Goal: Task Accomplishment & Management: Manage account settings

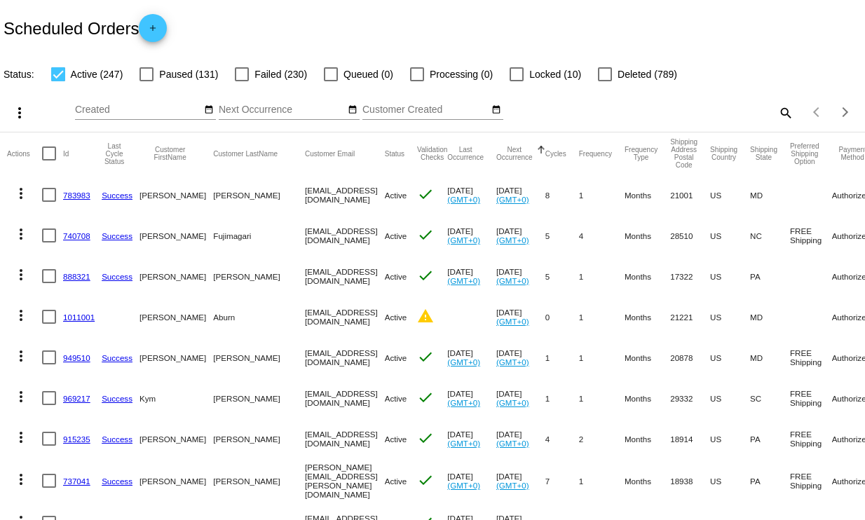
click at [776, 109] on mat-icon "search" at bounding box center [784, 113] width 17 height 22
drag, startPoint x: 645, startPoint y: 110, endPoint x: 642, endPoint y: 99, distance: 11.6
click at [645, 110] on input "Search" at bounding box center [684, 109] width 215 height 11
type input "springer"
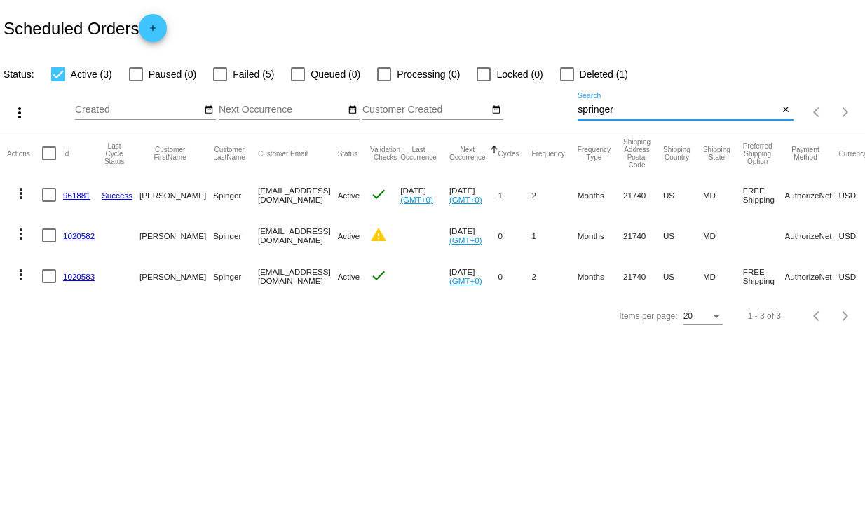
click at [21, 235] on mat-icon "more_vert" at bounding box center [21, 234] width 17 height 17
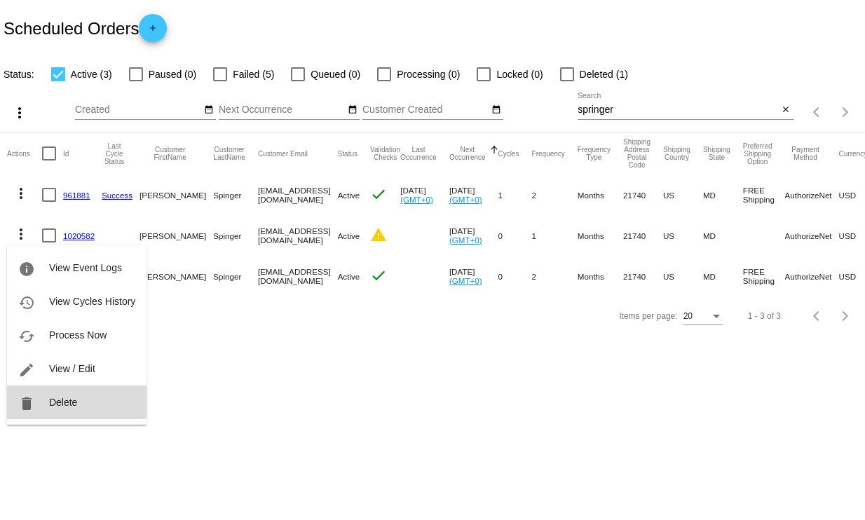
click at [76, 402] on button "delete Delete" at bounding box center [76, 402] width 139 height 34
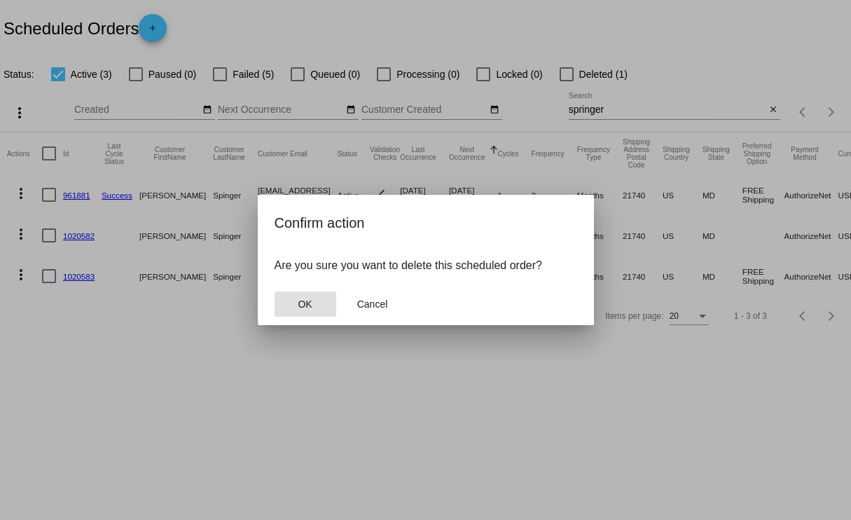
click at [307, 299] on span "OK" at bounding box center [305, 304] width 14 height 11
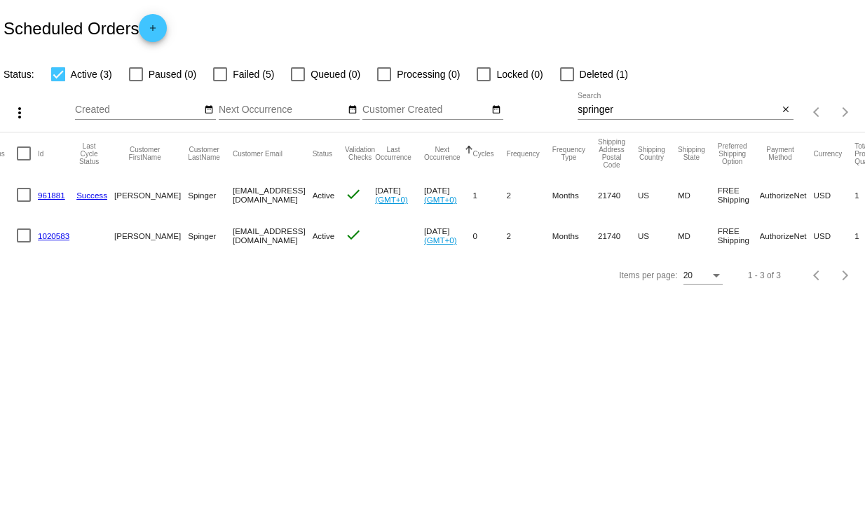
scroll to position [0, 26]
click at [45, 197] on link "961881" at bounding box center [50, 195] width 27 height 9
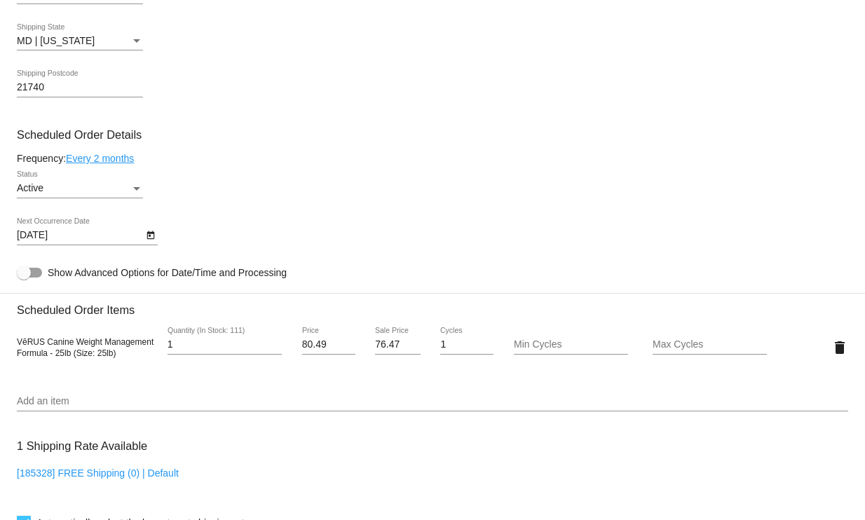
scroll to position [700, 0]
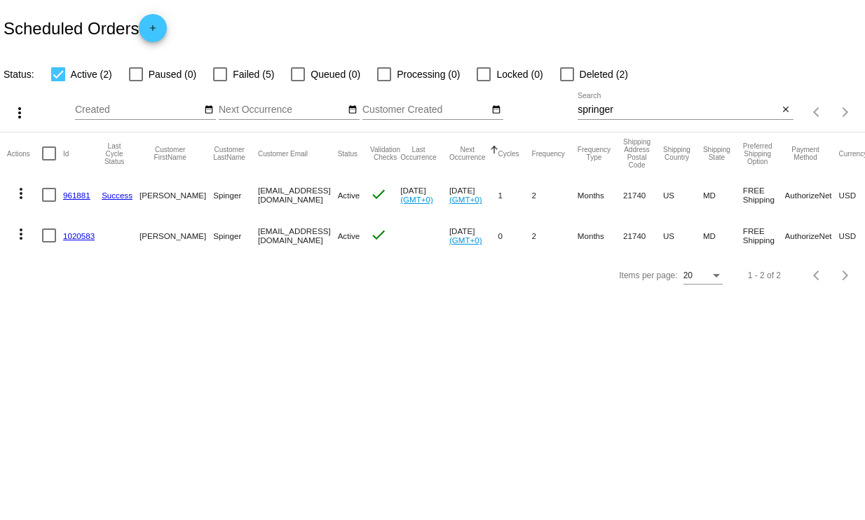
click at [88, 237] on link "1020583" at bounding box center [79, 235] width 32 height 9
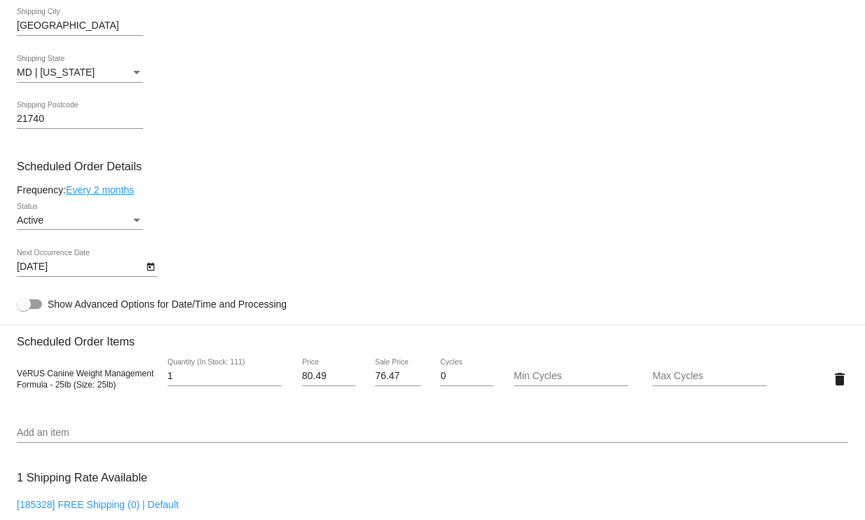
scroll to position [612, 0]
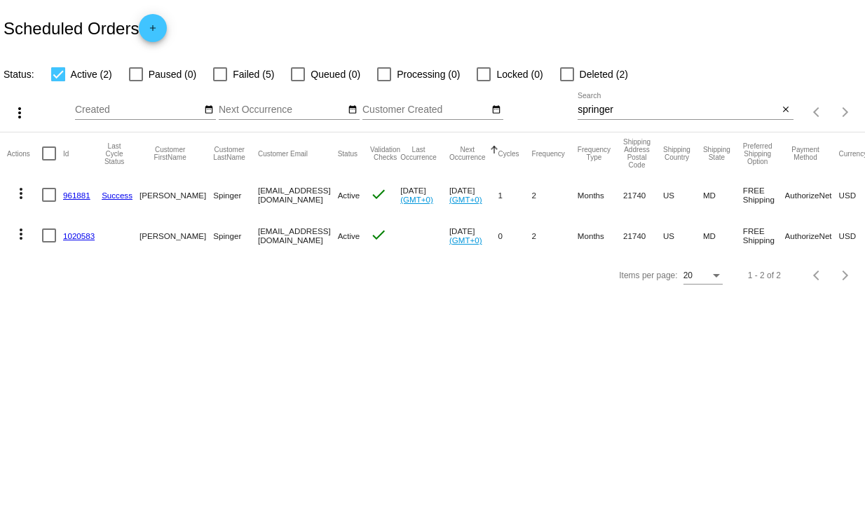
click at [82, 192] on link "961881" at bounding box center [76, 195] width 27 height 9
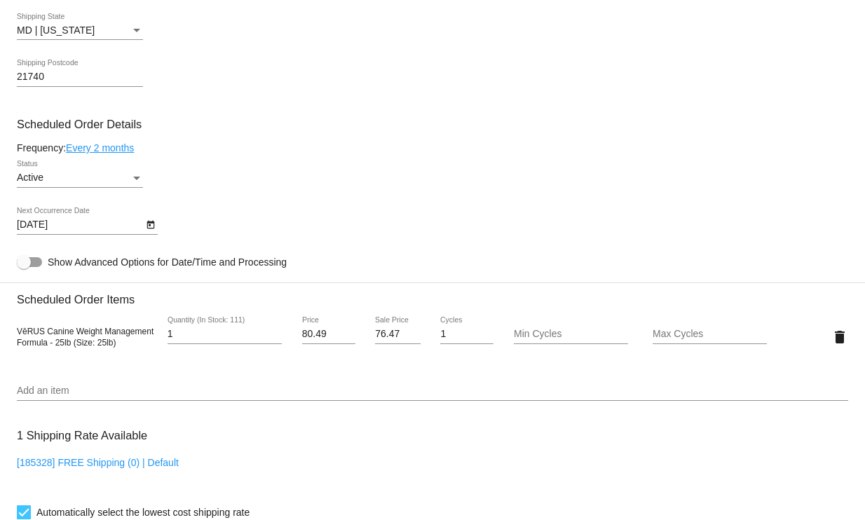
scroll to position [700, 0]
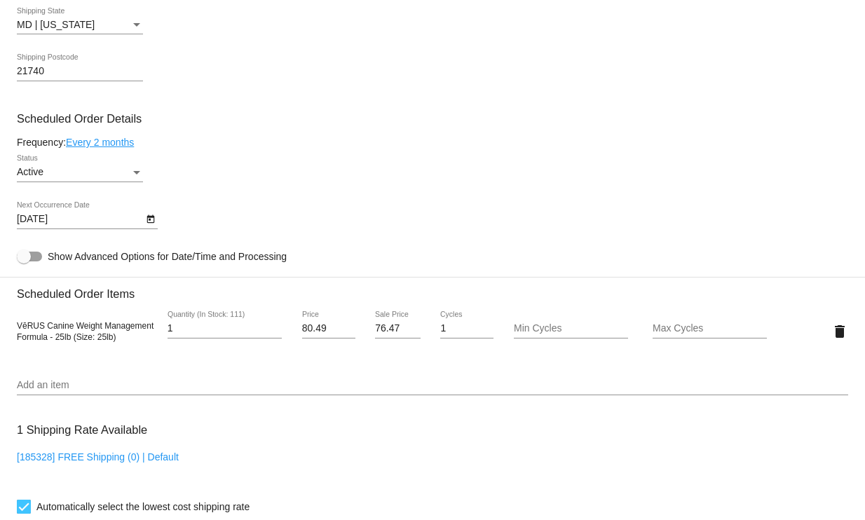
click at [150, 226] on icon "Open calendar" at bounding box center [151, 219] width 10 height 17
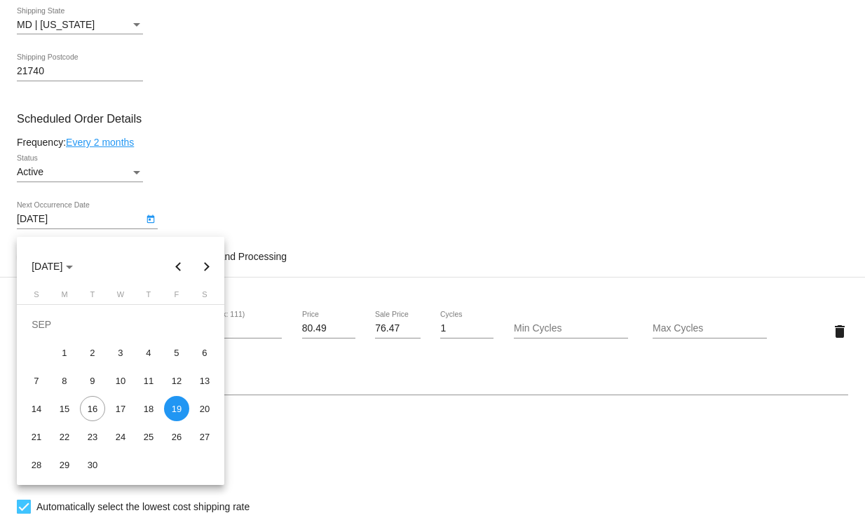
click at [205, 270] on button "Next month" at bounding box center [207, 266] width 28 height 28
click at [35, 405] on div "16" at bounding box center [36, 408] width 25 height 25
type input "11/16/2025"
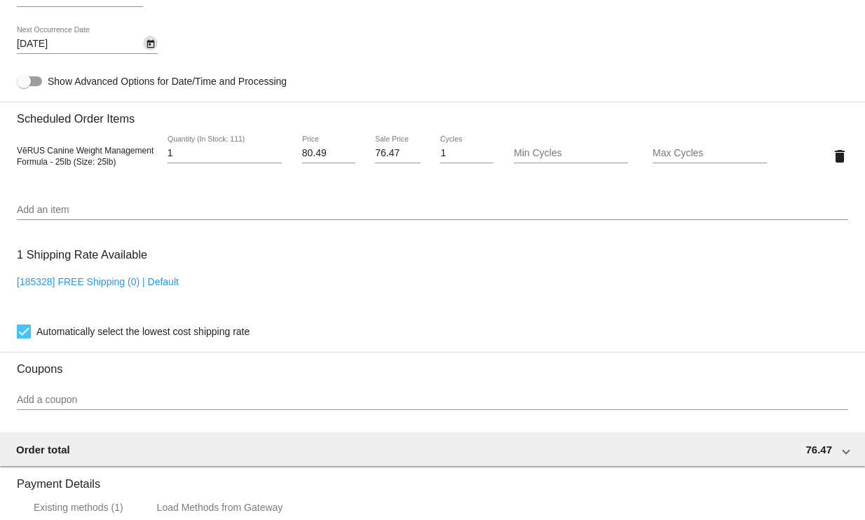
scroll to position [1191, 0]
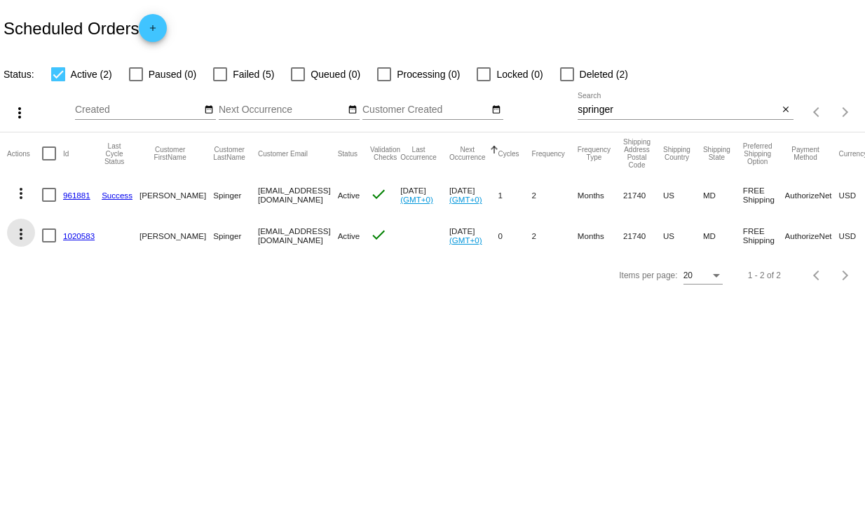
click at [22, 237] on mat-icon "more_vert" at bounding box center [21, 234] width 17 height 17
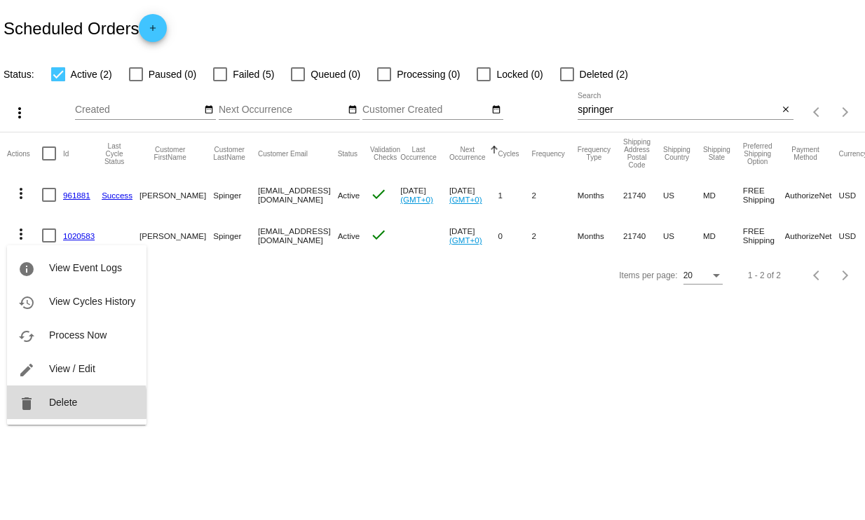
click at [76, 404] on span "Delete" at bounding box center [63, 402] width 28 height 11
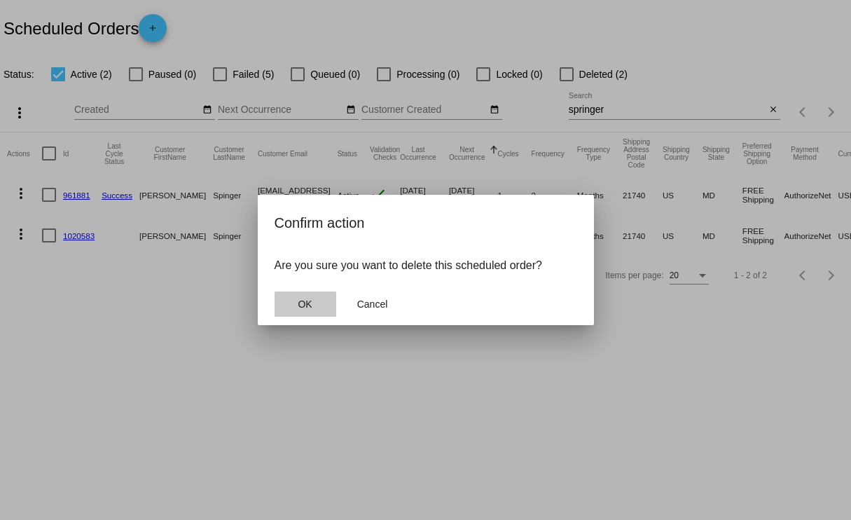
click at [308, 305] on span "OK" at bounding box center [305, 304] width 14 height 11
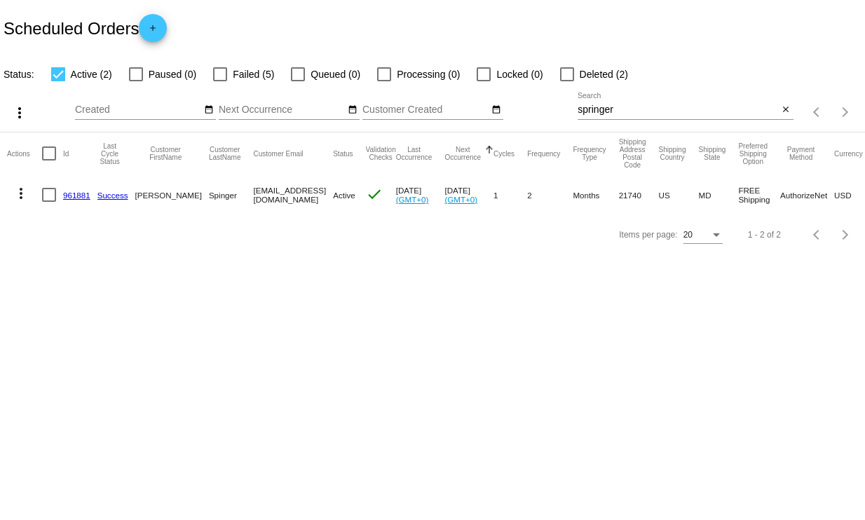
click at [218, 69] on div at bounding box center [220, 74] width 14 height 14
click at [219, 81] on input "Failed (5)" at bounding box center [219, 81] width 1 height 1
checkbox input "true"
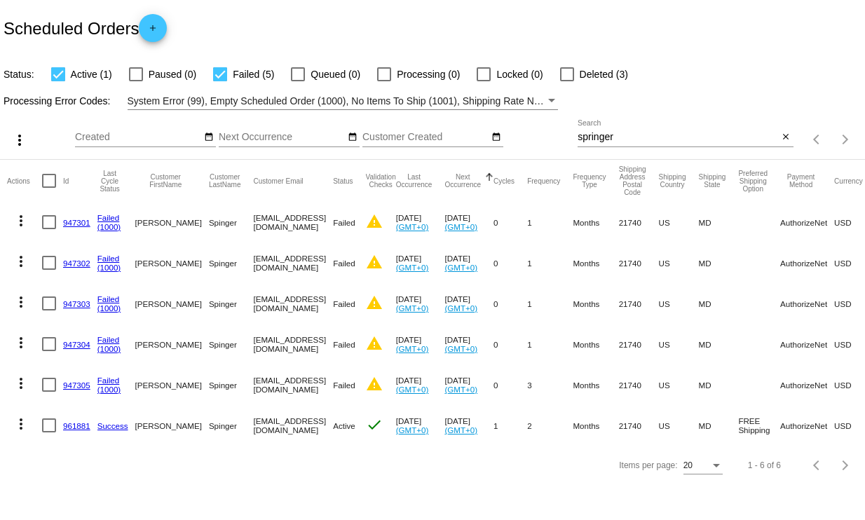
click at [22, 388] on mat-icon "more_vert" at bounding box center [21, 383] width 17 height 17
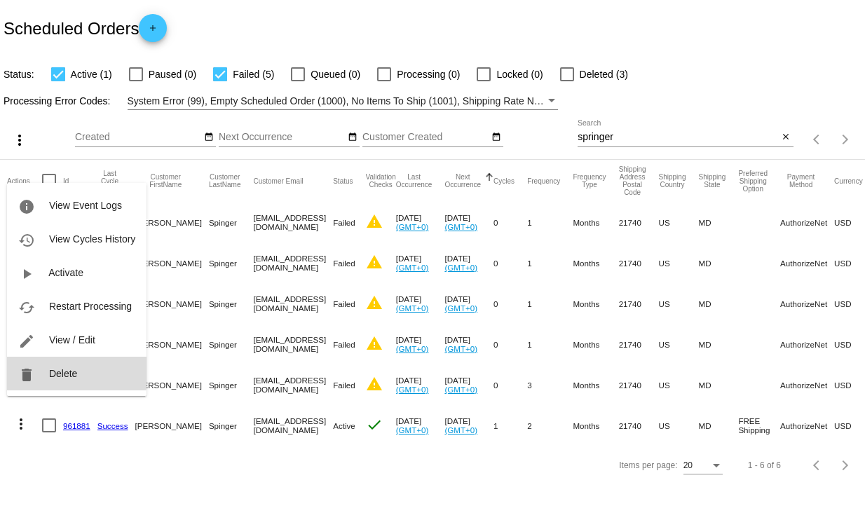
click at [34, 366] on mat-icon "delete" at bounding box center [26, 374] width 17 height 17
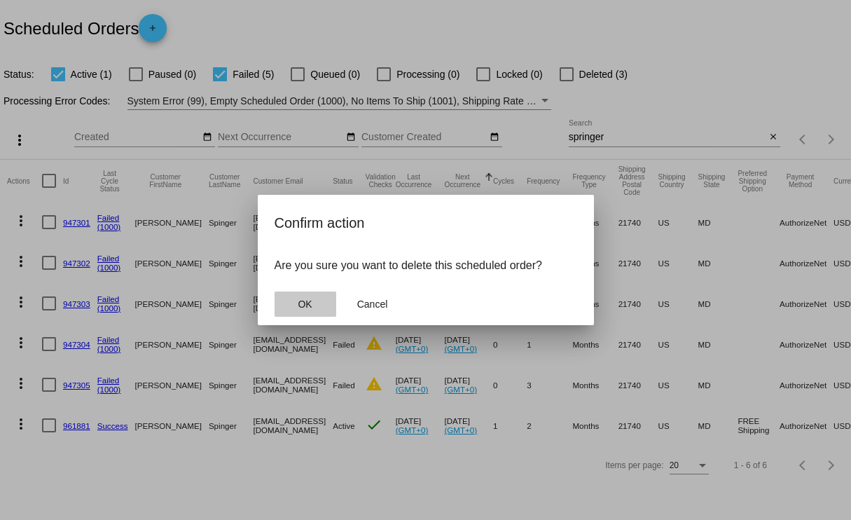
click at [316, 301] on button "OK" at bounding box center [306, 304] width 62 height 25
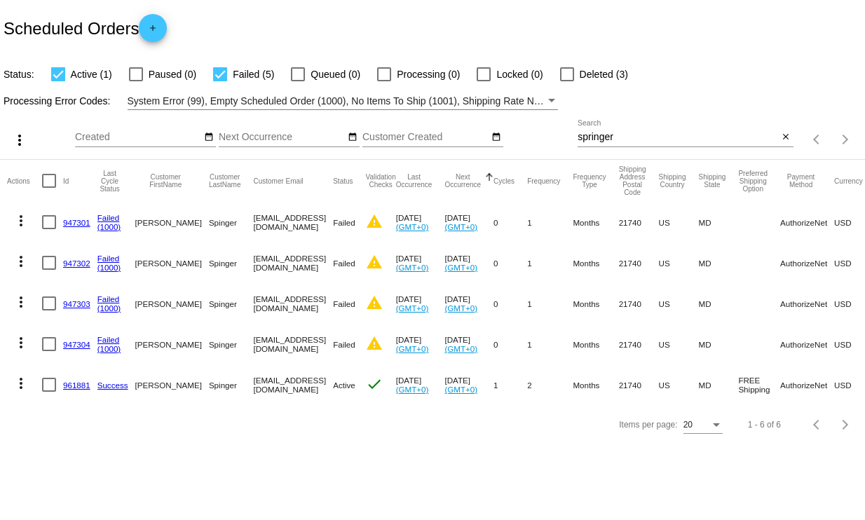
click at [19, 343] on mat-icon "more_vert" at bounding box center [21, 342] width 17 height 17
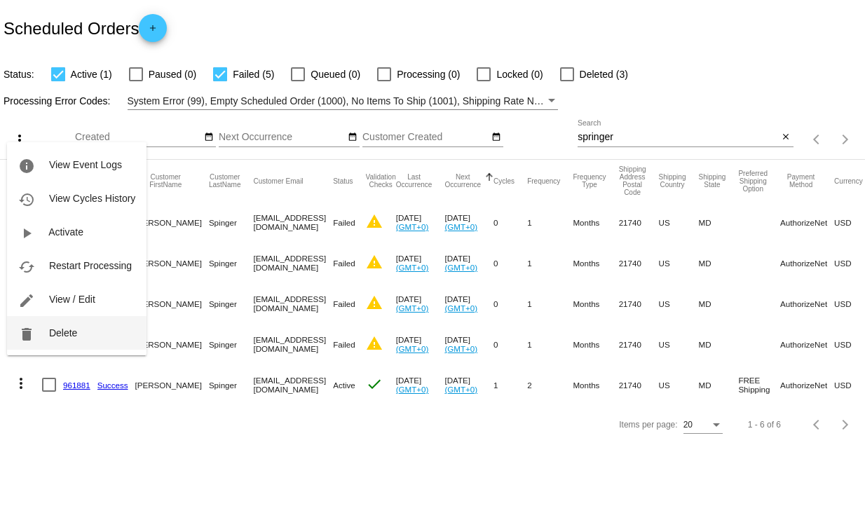
click at [51, 338] on span "Delete" at bounding box center [63, 332] width 28 height 11
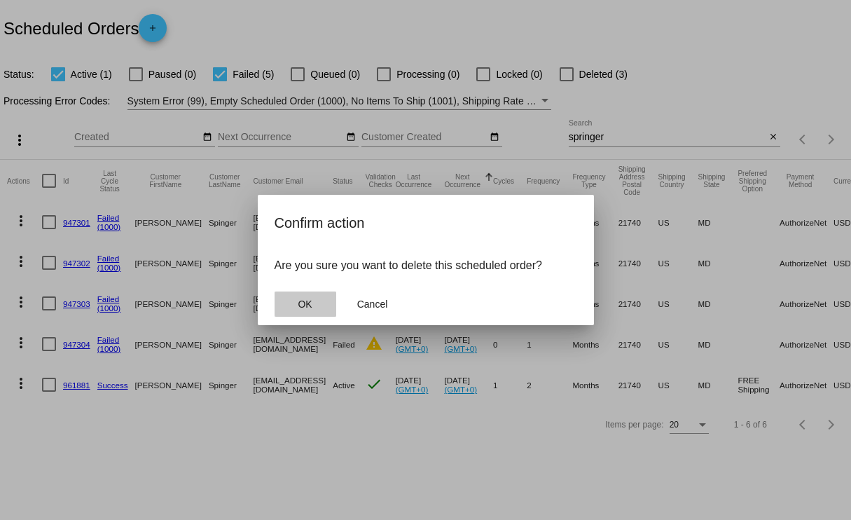
drag, startPoint x: 306, startPoint y: 300, endPoint x: 113, endPoint y: 324, distance: 194.3
click at [305, 301] on span "OK" at bounding box center [305, 304] width 14 height 11
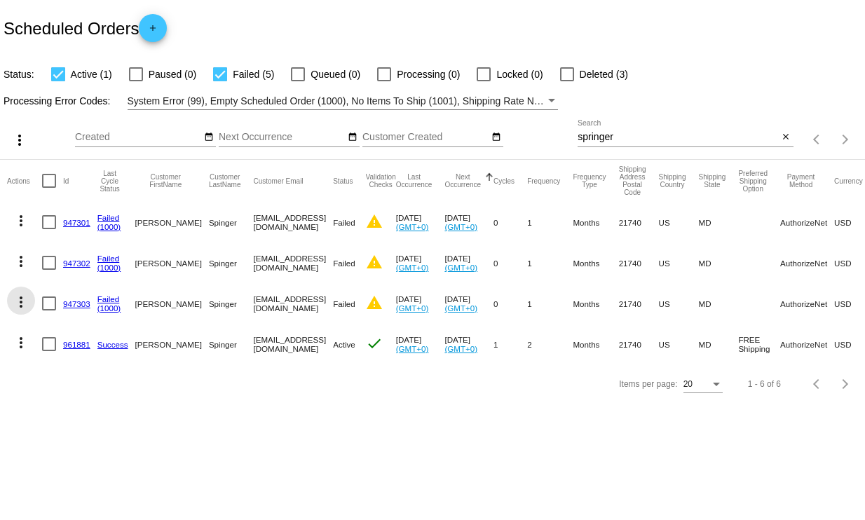
click at [20, 302] on mat-icon "more_vert" at bounding box center [21, 302] width 17 height 17
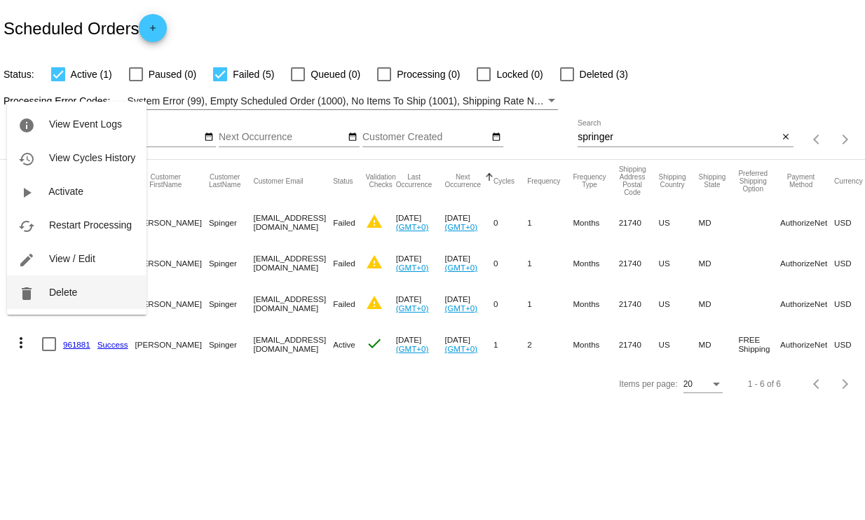
click at [69, 301] on button "delete Delete" at bounding box center [76, 292] width 139 height 34
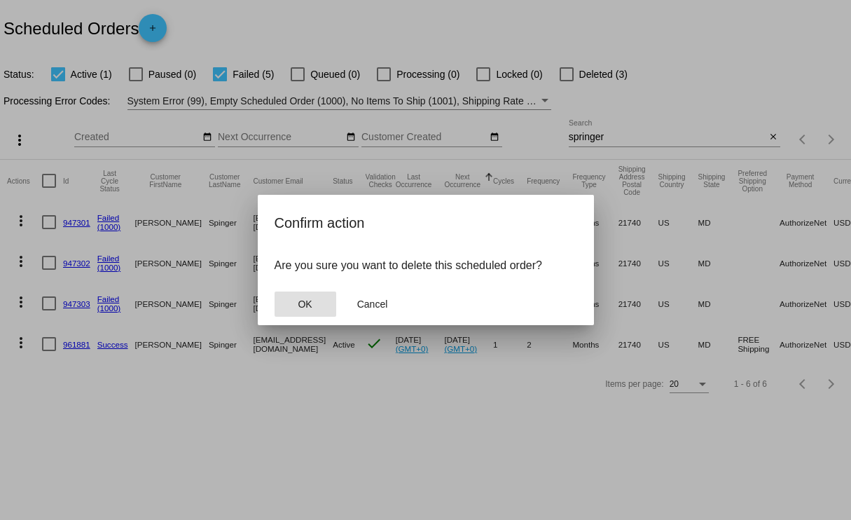
click at [293, 302] on button "OK" at bounding box center [306, 304] width 62 height 25
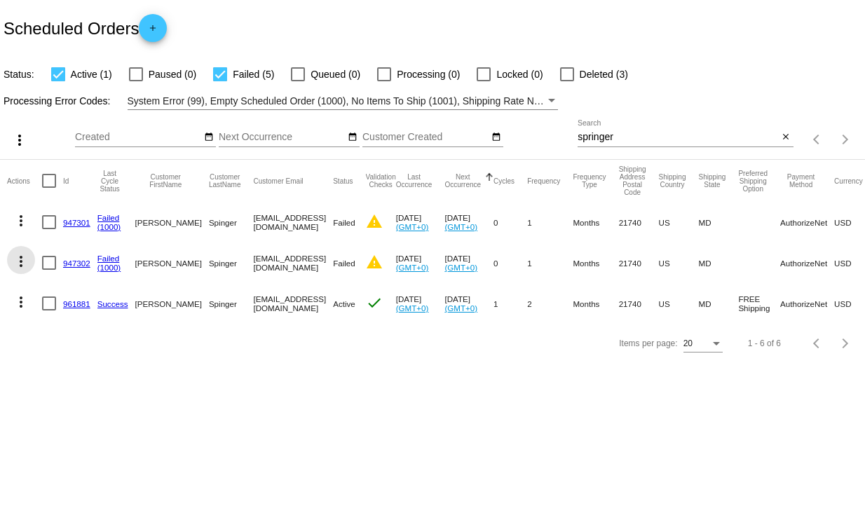
click at [21, 259] on mat-icon "more_vert" at bounding box center [21, 261] width 17 height 17
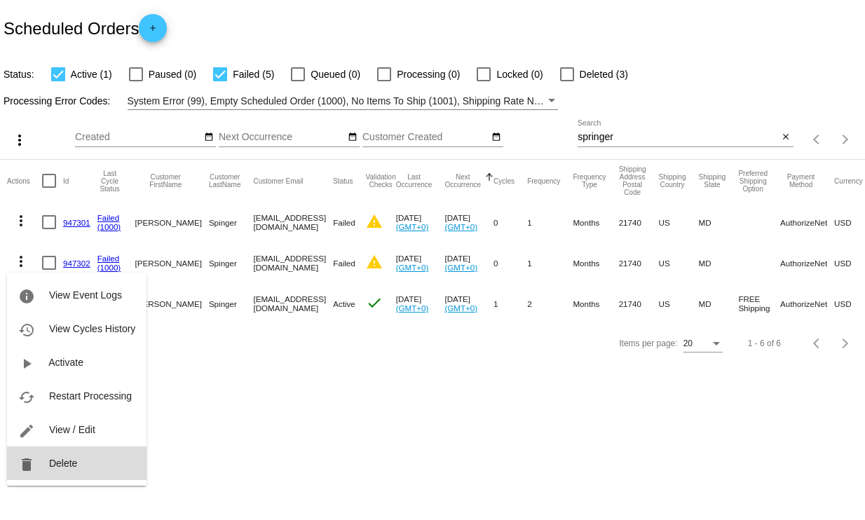
click at [74, 455] on button "delete Delete" at bounding box center [76, 463] width 139 height 34
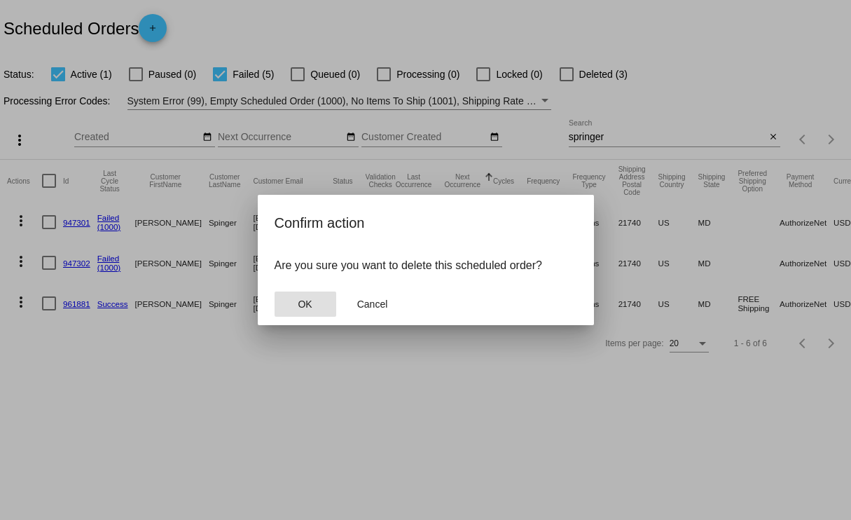
click at [318, 302] on button "OK" at bounding box center [306, 304] width 62 height 25
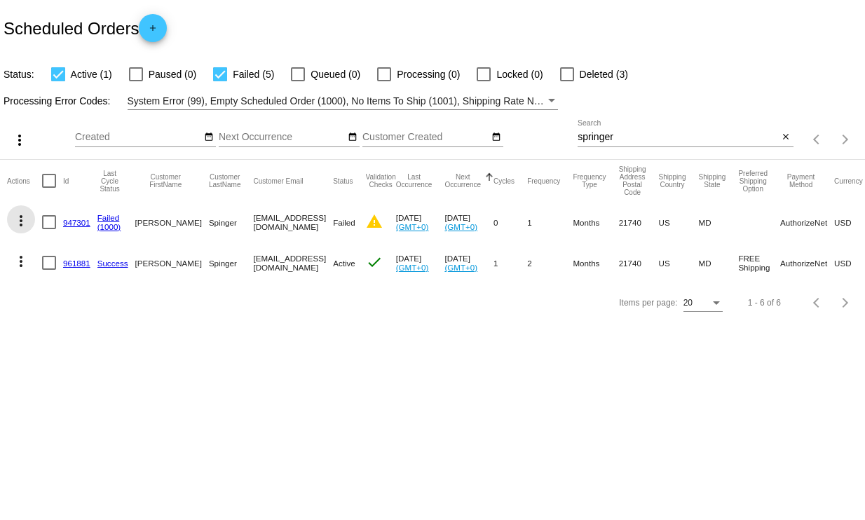
click at [20, 224] on mat-icon "more_vert" at bounding box center [21, 220] width 17 height 17
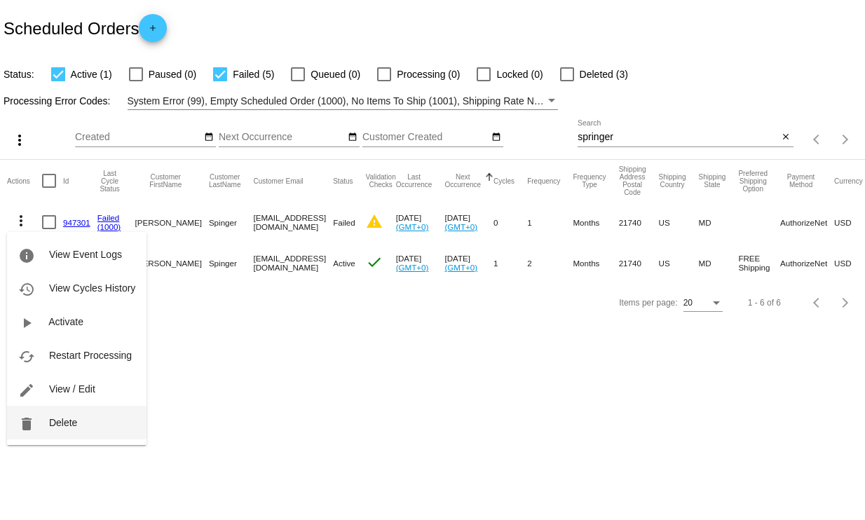
click at [81, 424] on button "delete Delete" at bounding box center [76, 423] width 139 height 34
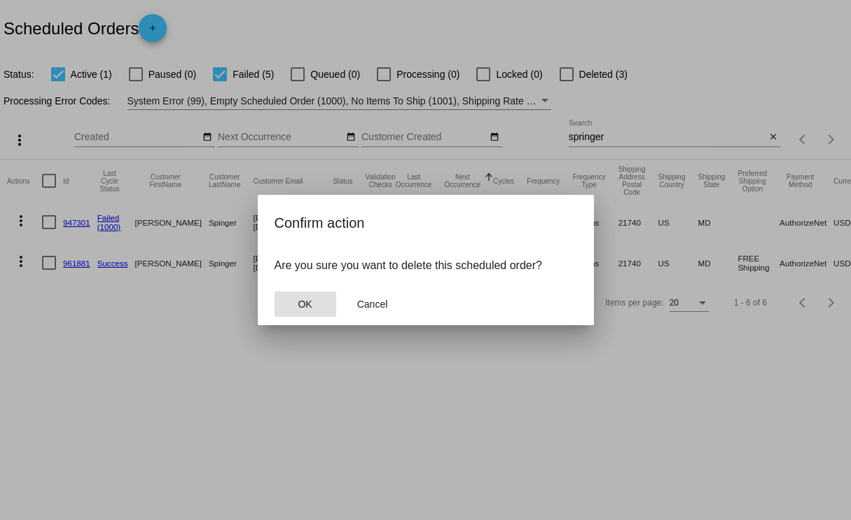
click at [320, 302] on button "OK" at bounding box center [306, 304] width 62 height 25
